Goal: Task Accomplishment & Management: Use online tool/utility

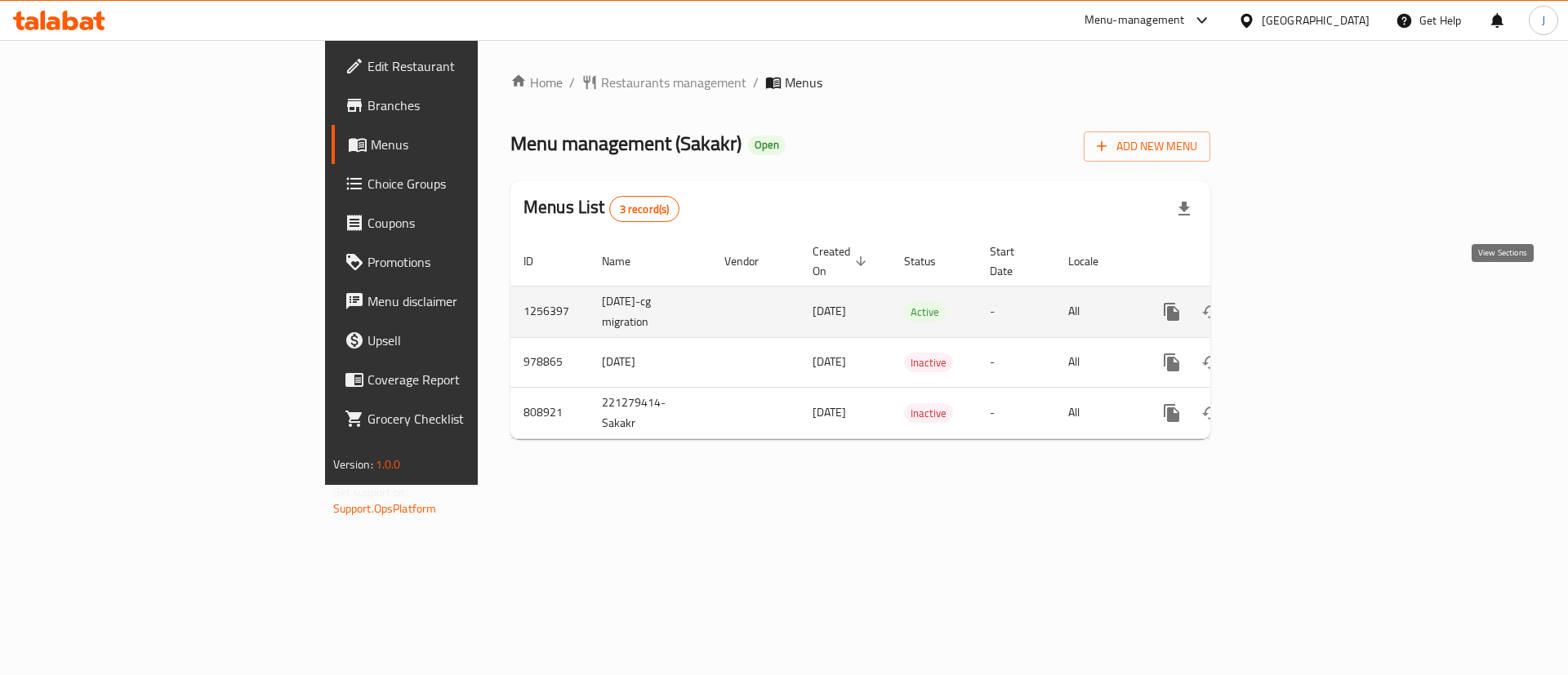
click at [1299, 302] on icon "enhanced table" at bounding box center [1289, 312] width 19 height 19
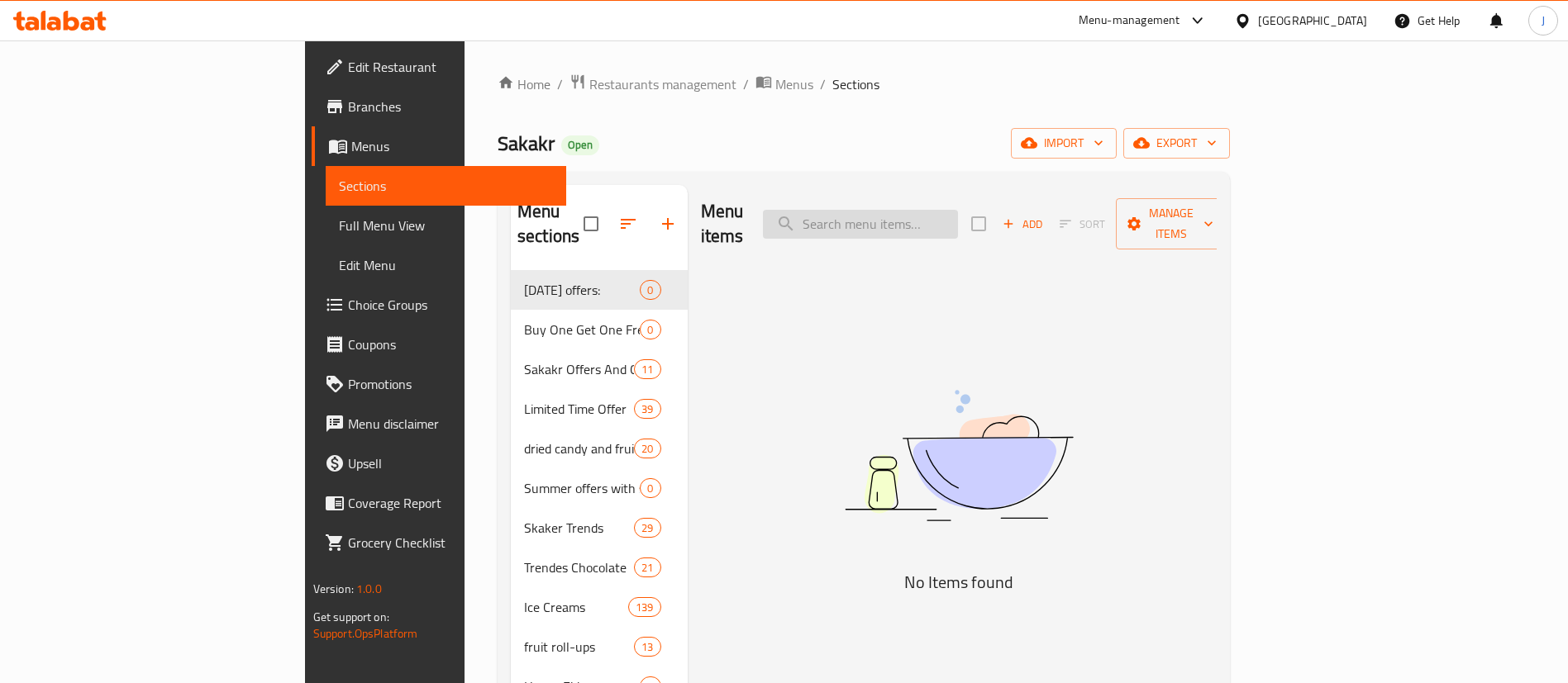
click at [958, 215] on input "search" at bounding box center [860, 224] width 196 height 29
click at [958, 222] on input "search" at bounding box center [860, 224] width 196 height 29
click at [958, 214] on input "search" at bounding box center [860, 224] width 196 height 29
paste input "شوكولاتة دارك ليندت اكسلنس بالبند"
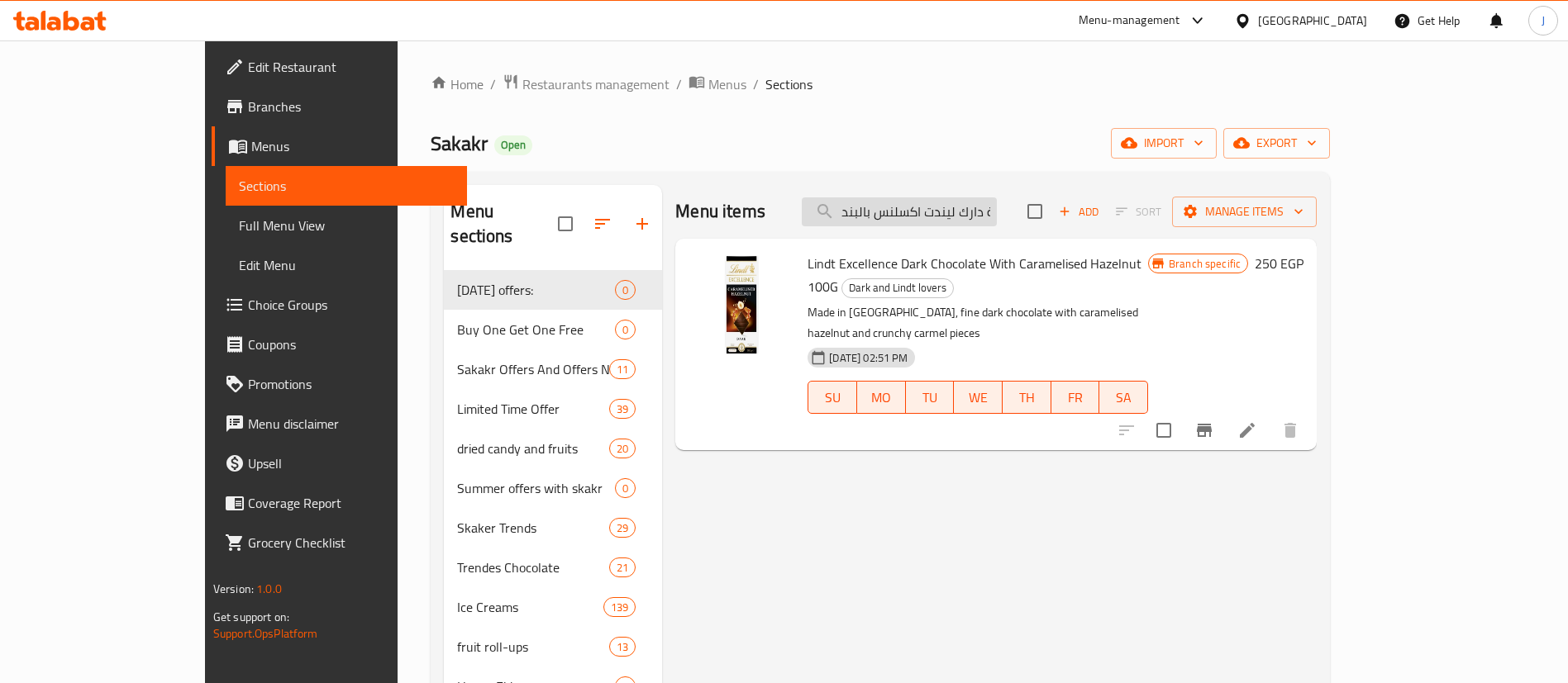
click at [958, 206] on input "شوكولاتة دارك ليندت اكسلنس بالبند" at bounding box center [899, 212] width 196 height 29
paste input "ليندت اكسلنس دا"
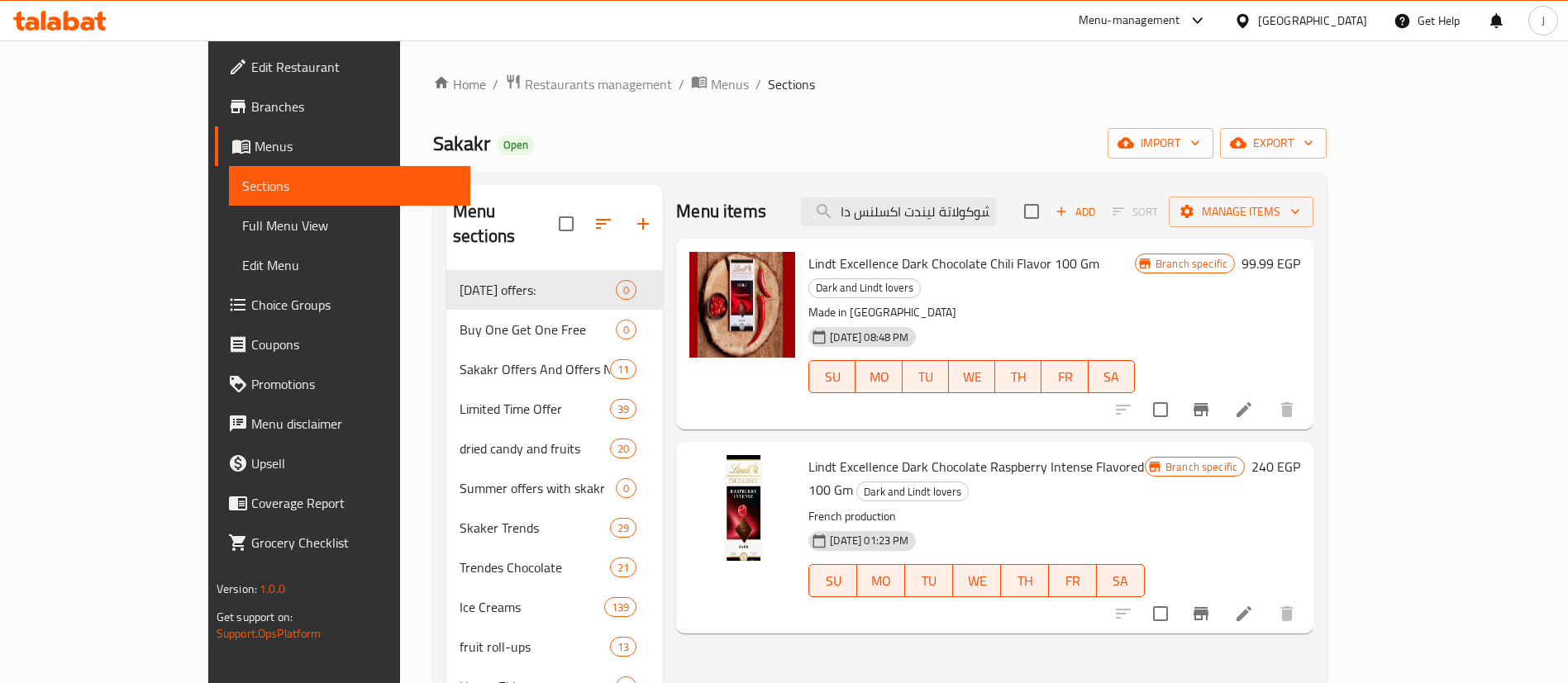
click at [977, 195] on div "Menu items شوكولاتة ليندت اكسلنس دا Add Sort Manage items" at bounding box center [995, 212] width 637 height 54
click at [979, 201] on input "شوكولاتة ليندت اكسلنس دا" at bounding box center [898, 212] width 196 height 29
paste input "ليب ابو قوس رينبو مبخر ب"
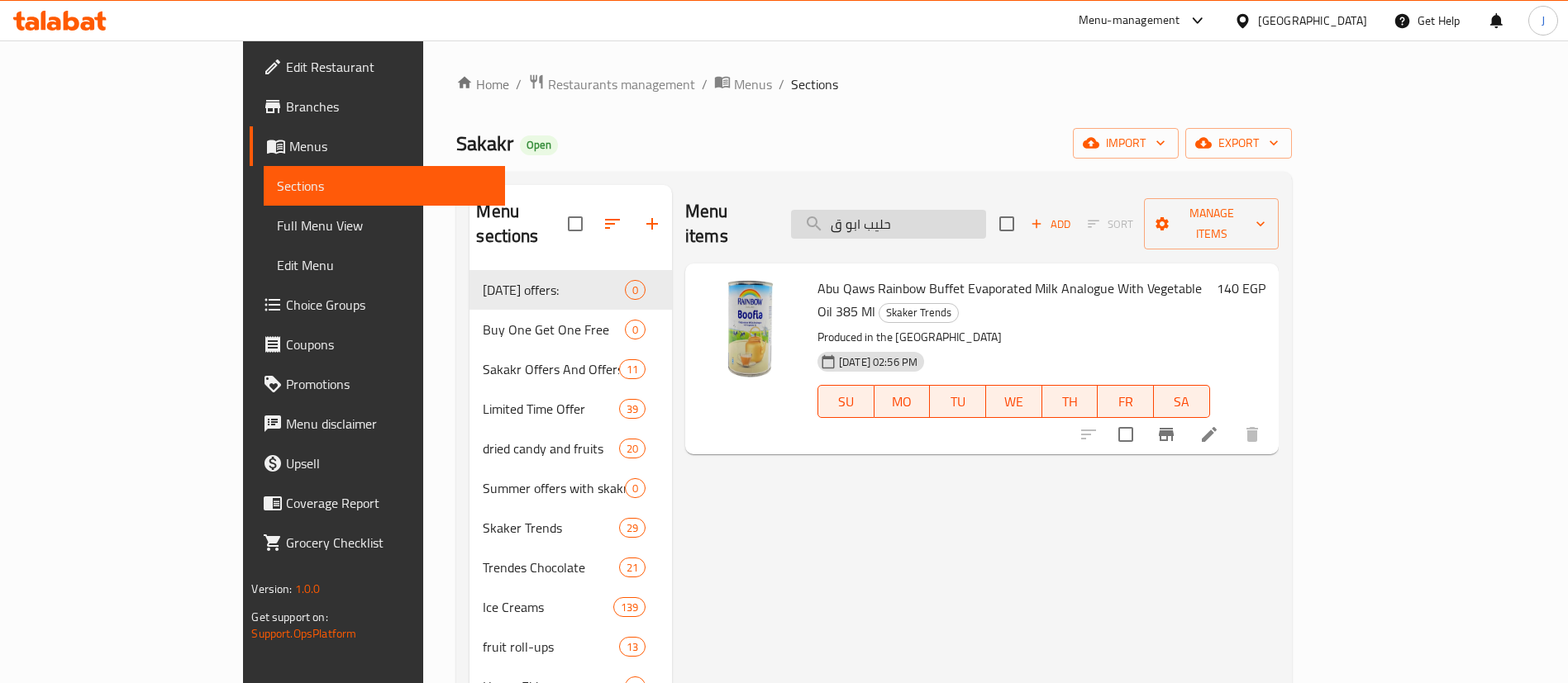
click at [961, 220] on input "حليب ابو ق" at bounding box center [889, 224] width 196 height 29
paste input "رينجلز بنكهة الفلفل الح"
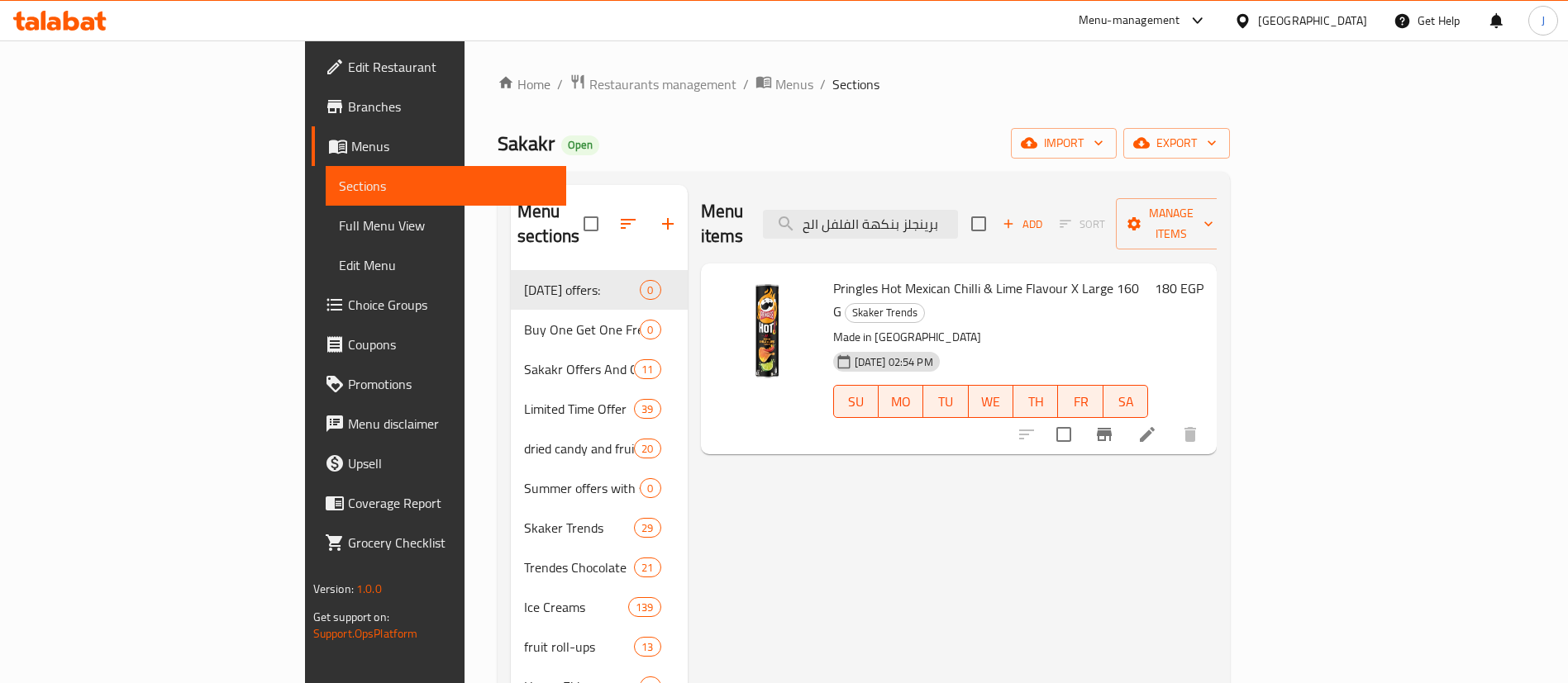
type input "برينجلز بنكهة الفلفل الح"
drag, startPoint x: 873, startPoint y: 265, endPoint x: 1012, endPoint y: 275, distance: 139.4
click at [1010, 276] on span "Pringles Hot Mexican Chilli & Lime Flavour X Large 160 G" at bounding box center [986, 300] width 306 height 48
click at [968, 345] on div "[DATE] 02:54 PM SU MO TU WE TH FR SA" at bounding box center [991, 390] width 329 height 89
drag, startPoint x: 766, startPoint y: 266, endPoint x: 992, endPoint y: 276, distance: 226.2
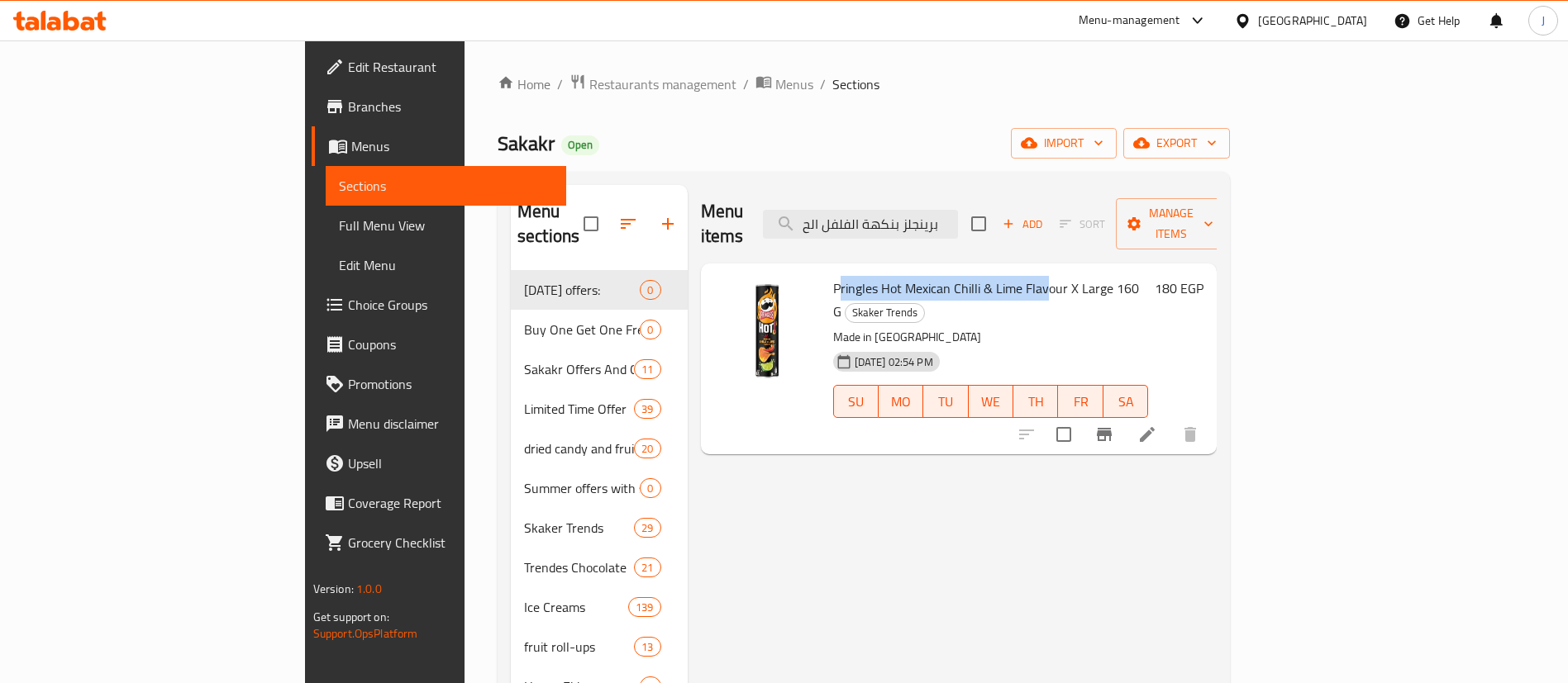
click at [987, 276] on span "Pringles Hot Mexican Chilli & Lime Flavour X Large 160 G" at bounding box center [986, 300] width 306 height 48
click at [953, 345] on div "[DATE] 02:54 PM SU MO TU WE TH FR SA" at bounding box center [991, 390] width 329 height 89
drag, startPoint x: 829, startPoint y: 263, endPoint x: 1025, endPoint y: 278, distance: 196.6
click at [1026, 276] on div "Pringles Hot Mexican Chilli & Lime Flavour X Large 160 G Skaker Trends Made in …" at bounding box center [991, 359] width 329 height 178
click at [953, 345] on div "[DATE] 02:54 PM SU MO TU WE TH FR SA" at bounding box center [991, 390] width 329 height 89
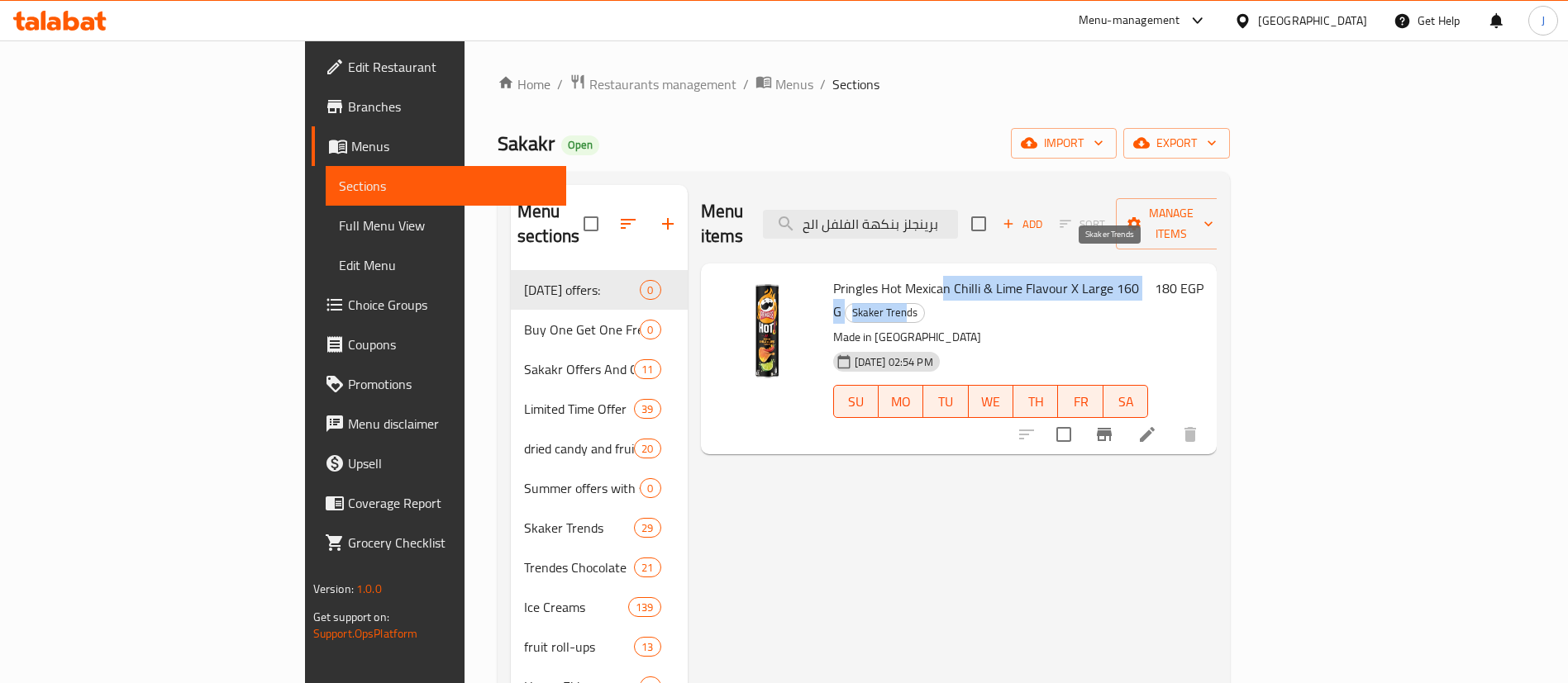
drag, startPoint x: 896, startPoint y: 267, endPoint x: 1142, endPoint y: 265, distance: 246.0
click at [1138, 277] on h6 "Pringles Hot Mexican Chilli & Lime Flavour X Large 160 G Skaker Trends" at bounding box center [991, 300] width 316 height 46
click at [1047, 327] on p "Made in [GEOGRAPHIC_DATA]" at bounding box center [991, 337] width 316 height 20
